Goal: Find specific page/section: Find specific page/section

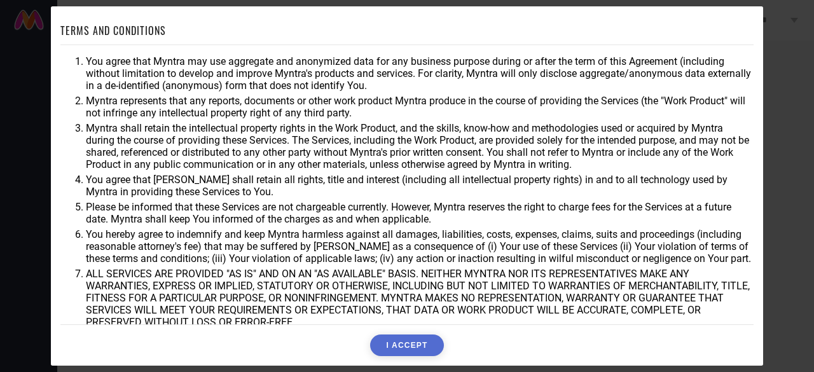
click at [38, 151] on div "TERMS AND CONDITIONS You agree that Myntra may use aggregate and anonymized dat…" at bounding box center [407, 186] width 814 height 372
